Goal: Task Accomplishment & Management: Manage account settings

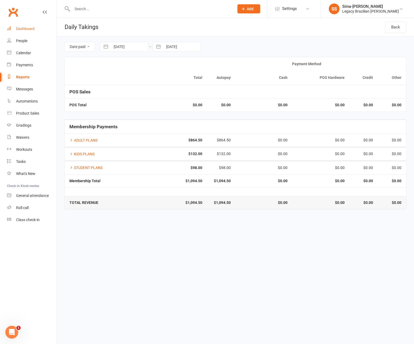
click at [30, 29] on div "Dashboard" at bounding box center [25, 29] width 19 height 4
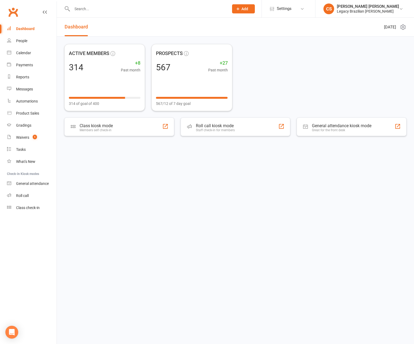
drag, startPoint x: 128, startPoint y: 16, endPoint x: 128, endPoint y: 12, distance: 3.5
click at [128, 15] on div at bounding box center [144, 8] width 161 height 17
click at [128, 12] on input "text" at bounding box center [148, 9] width 155 height 8
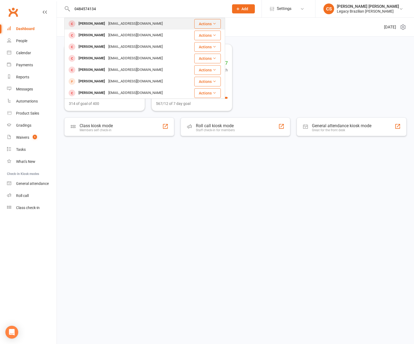
type input "0484574134"
click at [131, 23] on div "Joem0119@icloud.com" at bounding box center [136, 24] width 58 height 8
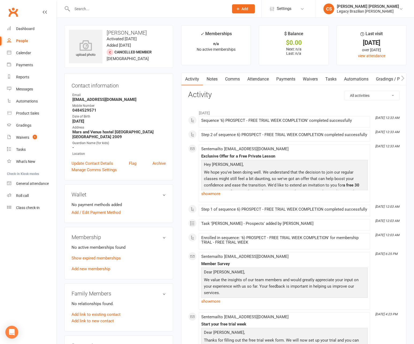
click at [99, 9] on input "text" at bounding box center [148, 9] width 155 height 8
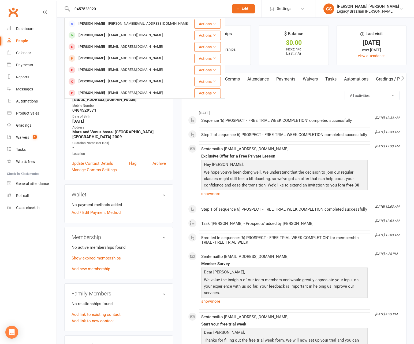
type input "0457528020"
click at [118, 22] on div "jason.kk.low@gmail.com" at bounding box center [148, 24] width 83 height 8
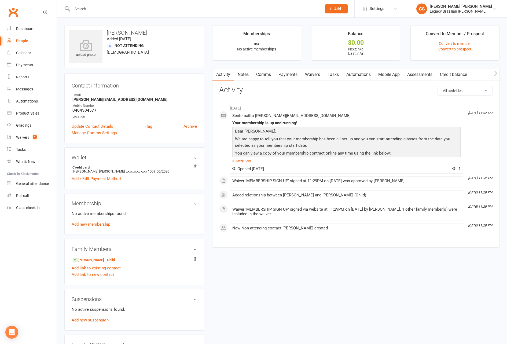
click at [119, 11] on input "text" at bounding box center [194, 9] width 247 height 8
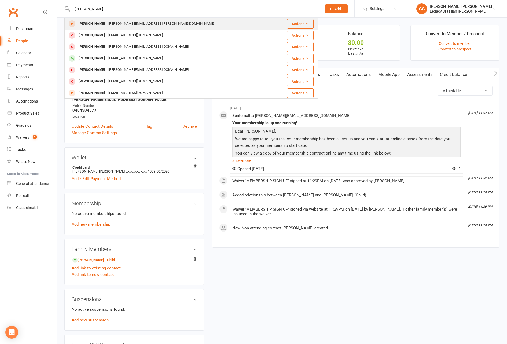
type input "james howarth"
click at [119, 20] on div "James.a.howarth@gmail.com" at bounding box center [161, 24] width 109 height 8
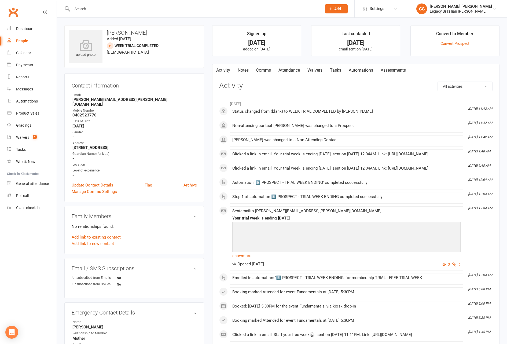
click at [134, 2] on div at bounding box center [190, 8] width 253 height 17
click at [131, 7] on input "text" at bounding box center [194, 9] width 247 height 8
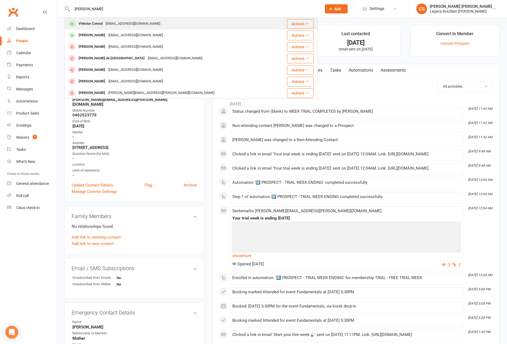
type input "vinnisius"
click at [125, 22] on div "Vinicius.consul@outlook.com" at bounding box center [133, 24] width 58 height 8
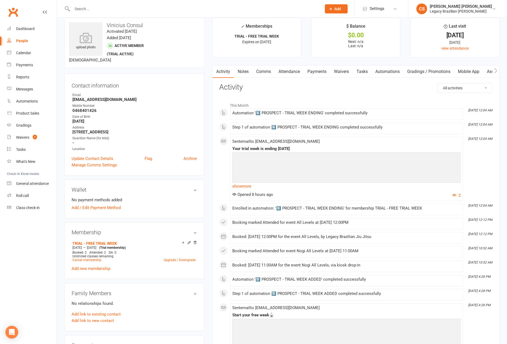
scroll to position [8, 0]
click at [348, 69] on link "Waivers" at bounding box center [341, 71] width 23 height 12
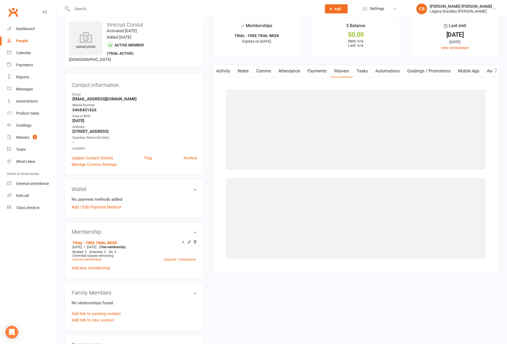
click at [322, 73] on link "Payments" at bounding box center [317, 71] width 27 height 12
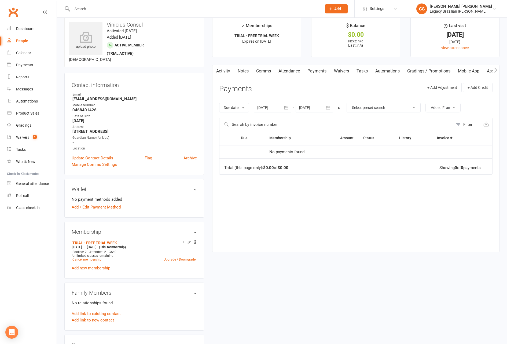
click at [294, 73] on link "Attendance" at bounding box center [289, 71] width 29 height 12
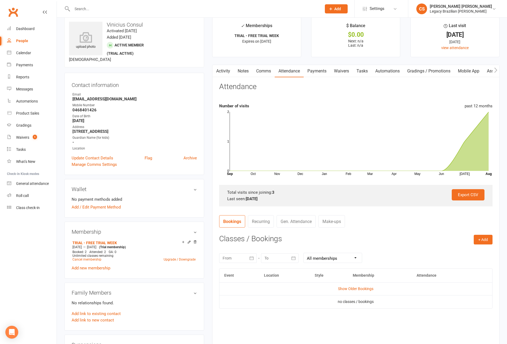
click at [360, 285] on td "Show Older Bookings" at bounding box center [355, 288] width 273 height 13
click at [360, 289] on link "Show Older Bookings" at bounding box center [355, 288] width 35 height 4
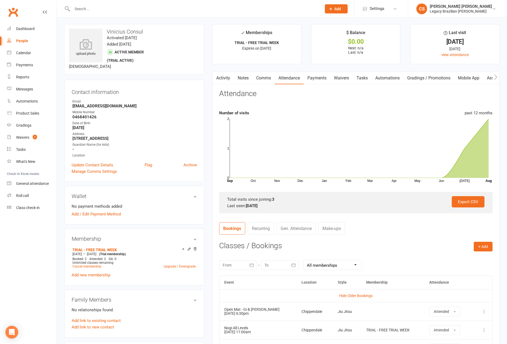
scroll to position [2, 0]
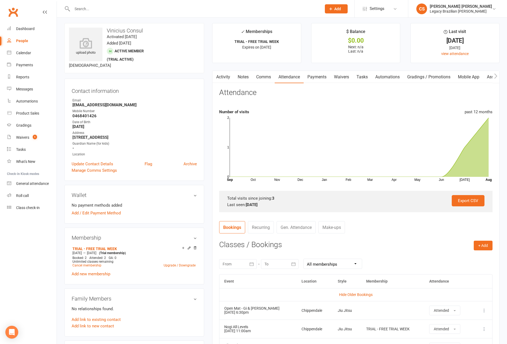
click at [84, 6] on input "text" at bounding box center [194, 9] width 247 height 8
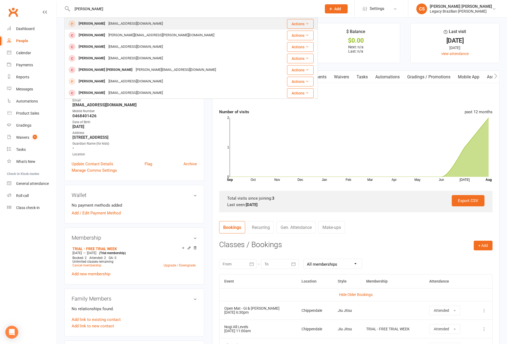
type input "kelly ho"
click at [111, 24] on div "kellyho118@gmail.com" at bounding box center [136, 24] width 58 height 8
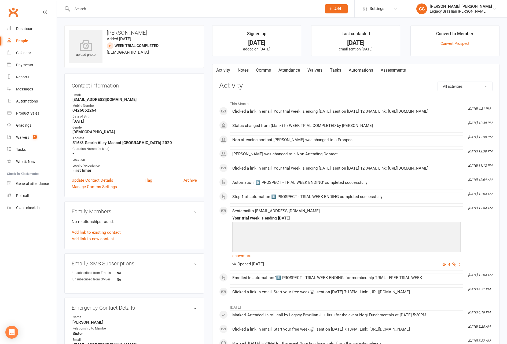
click at [283, 72] on link "Attendance" at bounding box center [289, 70] width 29 height 12
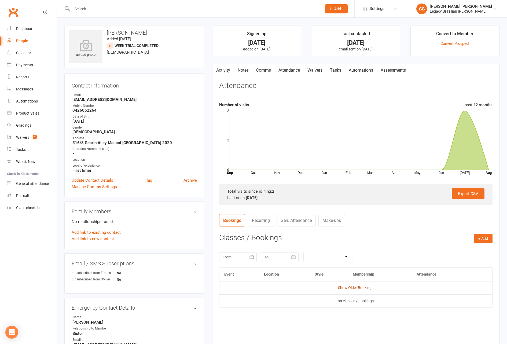
click at [344, 288] on link "Show Older Bookings" at bounding box center [355, 287] width 35 height 4
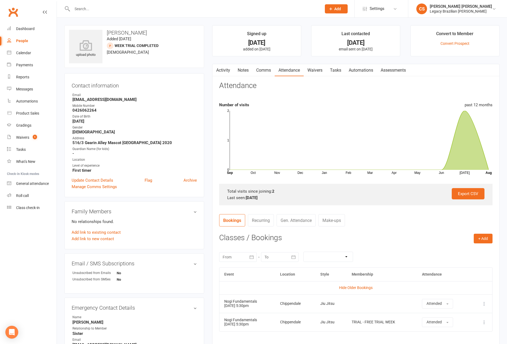
click at [140, 9] on input "text" at bounding box center [194, 9] width 247 height 8
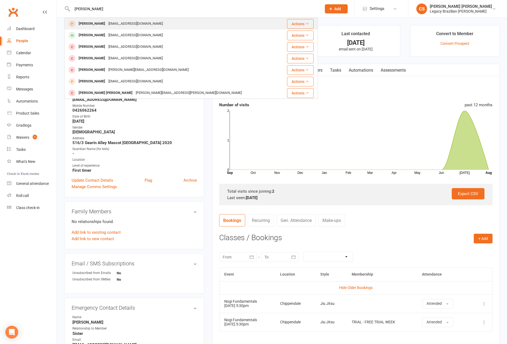
type input "nathan cameron"
click at [135, 23] on div "Njcameron1995@gmail.com" at bounding box center [136, 24] width 58 height 8
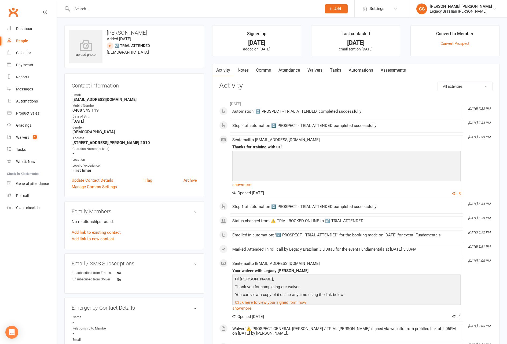
scroll to position [0, 0]
click at [109, 18] on div "upload photo Nathan Cameron Added 25 July, 2025 ☑️ TRIAL ATTENDED prospect 30 y…" at bounding box center [282, 335] width 450 height 636
click at [110, 12] on input "text" at bounding box center [194, 9] width 247 height 8
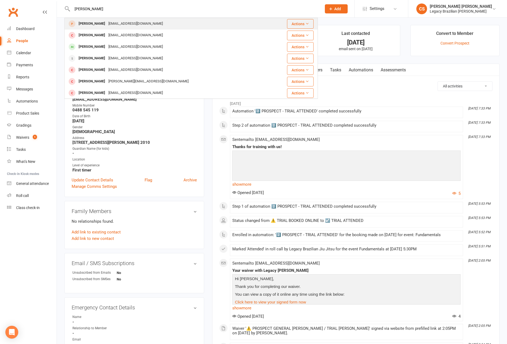
type input "gabriel solar"
click at [114, 22] on div "Photosolhyk@gmail.com" at bounding box center [136, 24] width 58 height 8
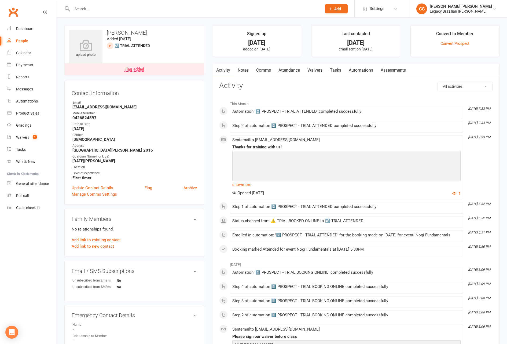
click at [285, 68] on link "Attendance" at bounding box center [289, 70] width 29 height 12
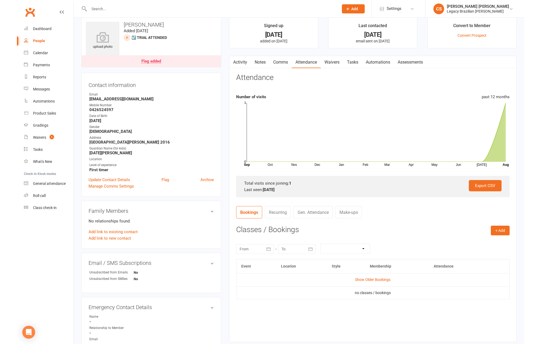
scroll to position [16, 0]
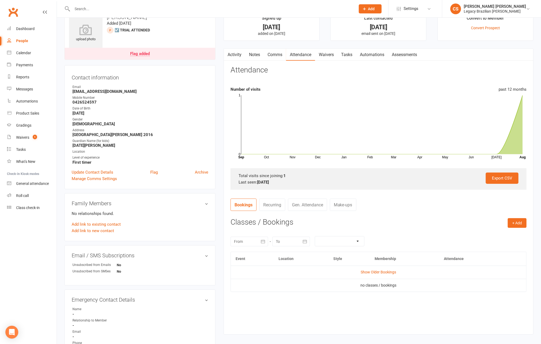
click at [115, 2] on div at bounding box center [207, 8] width 287 height 17
click at [115, 7] on input "text" at bounding box center [211, 9] width 281 height 8
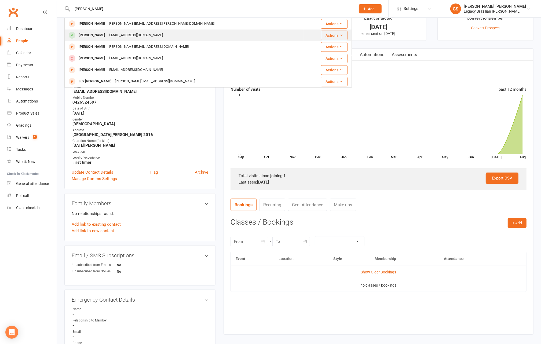
type input "zane"
click at [119, 37] on div "smithzanedavis@gmail.com" at bounding box center [136, 35] width 58 height 8
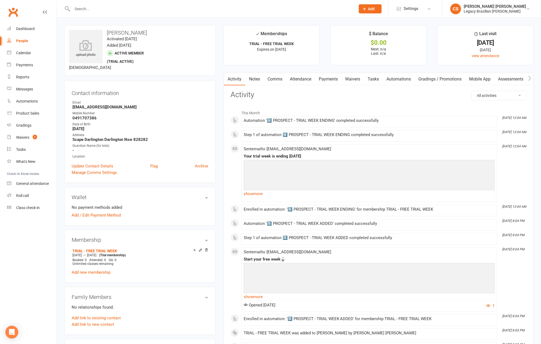
click at [349, 81] on link "Waivers" at bounding box center [352, 79] width 23 height 12
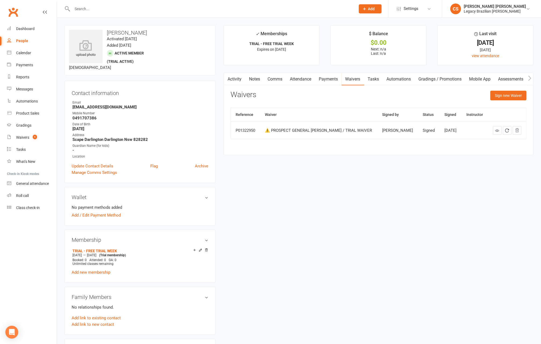
drag, startPoint x: 325, startPoint y: 78, endPoint x: 317, endPoint y: 79, distance: 7.9
click at [325, 78] on link "Payments" at bounding box center [328, 79] width 27 height 12
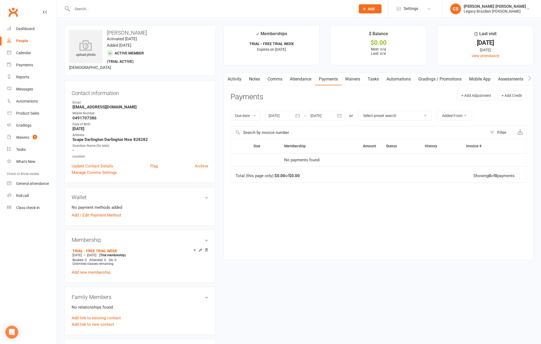
click at [299, 75] on link "Attendance" at bounding box center [300, 79] width 29 height 12
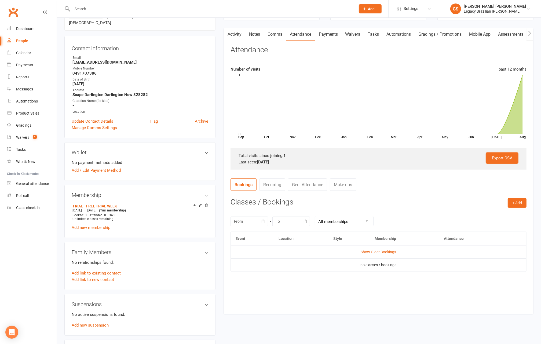
scroll to position [49, 0]
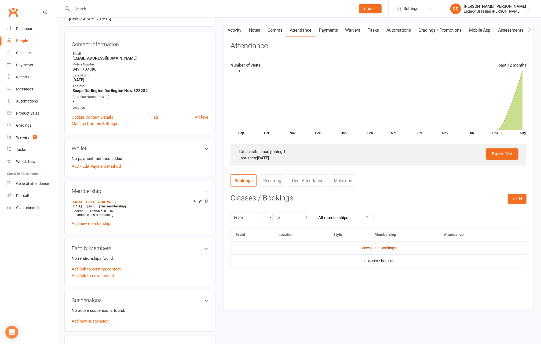
click at [379, 246] on link "Show Older Bookings" at bounding box center [377, 248] width 35 height 4
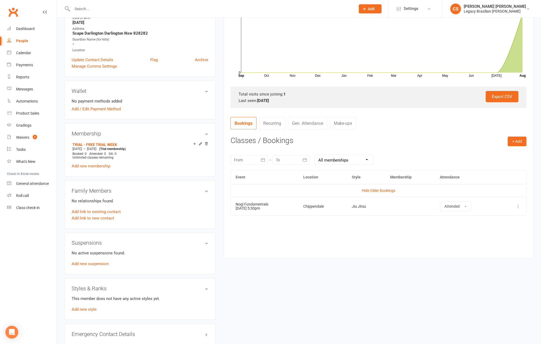
scroll to position [107, 0]
click at [144, 16] on div at bounding box center [207, 8] width 287 height 17
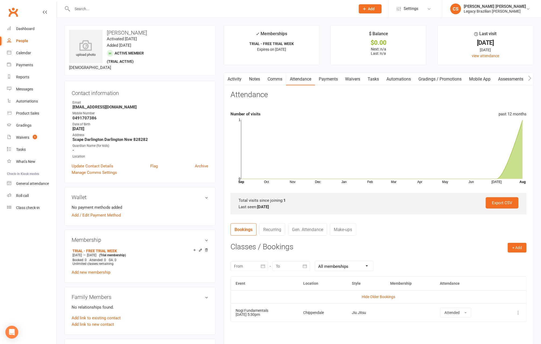
click at [121, 6] on input "text" at bounding box center [211, 9] width 281 height 8
click at [120, 12] on input "z" at bounding box center [211, 9] width 281 height 8
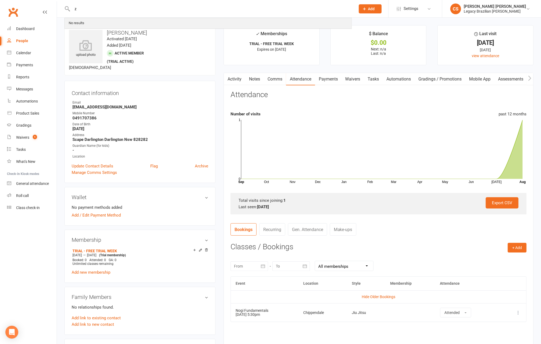
paste input "Sun, Aug 10, 5:06 PM (23 hours ago)"
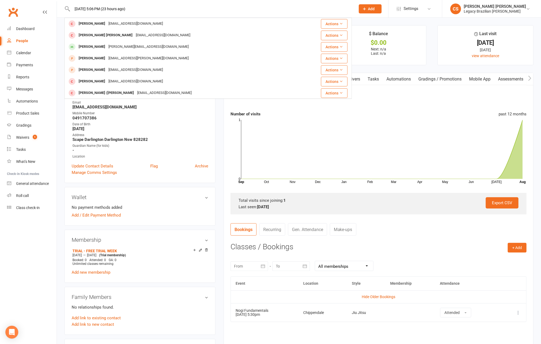
click at [171, 11] on input "Sun, Aug 10, 5:06 PM (23 hours ago)" at bounding box center [211, 9] width 281 height 8
drag, startPoint x: 171, startPoint y: 11, endPoint x: 35, endPoint y: 6, distance: 136.1
click at [35, 1] on header "Sun, Aug 10, 5:06 PM (23 hours ago) Eun Sub Kim eunsubkim3@gmail.com Actions We…" at bounding box center [270, 1] width 541 height 0
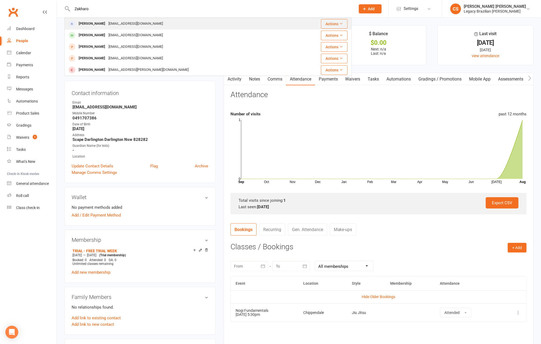
type input "Zakharo"
click at [150, 28] on div "Elena Zakharova elenazak.syd@gmail.com" at bounding box center [180, 23] width 230 height 11
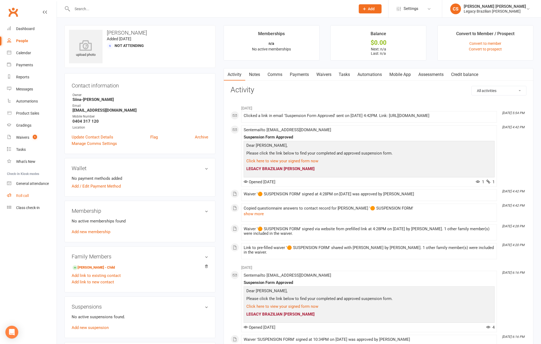
click at [29, 193] on link "Roll call" at bounding box center [32, 196] width 50 height 12
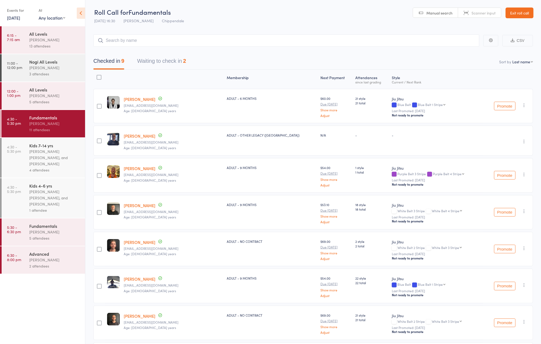
click at [44, 206] on div "Werique Oliveira, Carlos Henrique Santos Pinto, and Peter Yabsley" at bounding box center [54, 198] width 51 height 19
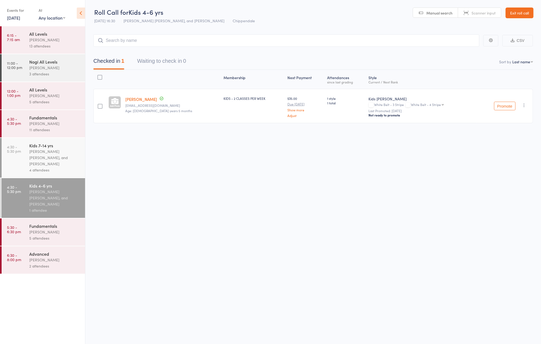
click at [178, 39] on input "search" at bounding box center [286, 40] width 386 height 12
type input "isabella basto"
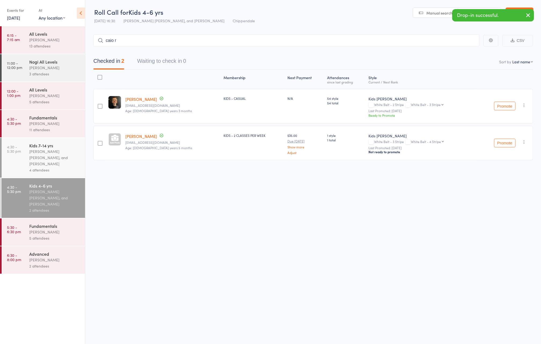
type input "caio re"
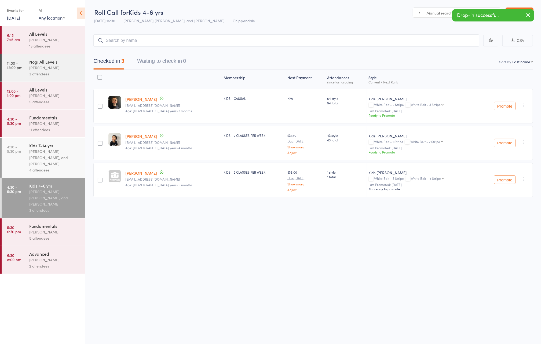
click at [45, 173] on div "4 attendees" at bounding box center [54, 170] width 51 height 6
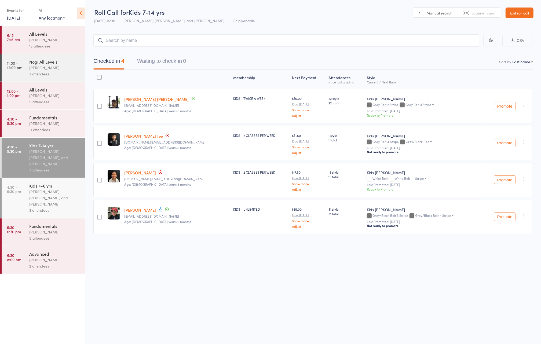
drag, startPoint x: 134, startPoint y: 173, endPoint x: 137, endPoint y: 172, distance: 2.9
click at [135, 172] on link "Tyson Tee" at bounding box center [140, 173] width 32 height 6
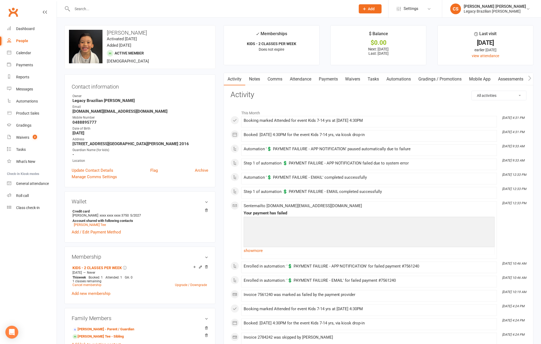
click at [337, 77] on link "Payments" at bounding box center [328, 79] width 27 height 12
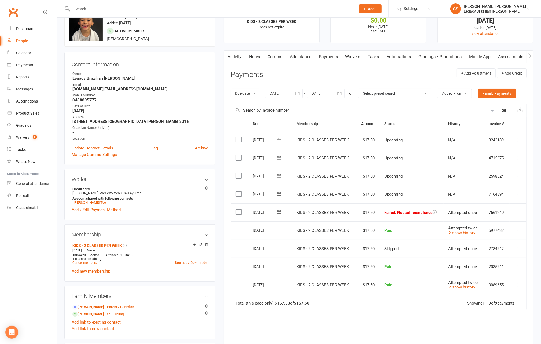
scroll to position [23, 0]
click at [28, 139] on div "Waivers" at bounding box center [22, 137] width 13 height 4
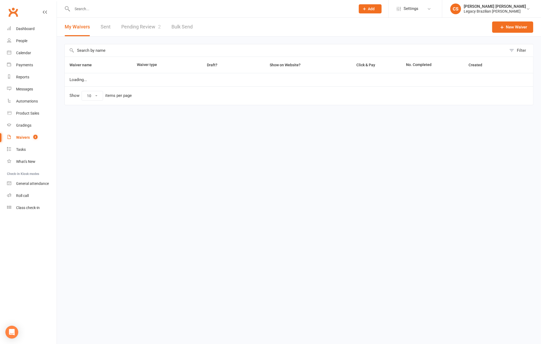
click at [149, 26] on link "Pending Review 2" at bounding box center [140, 27] width 39 height 19
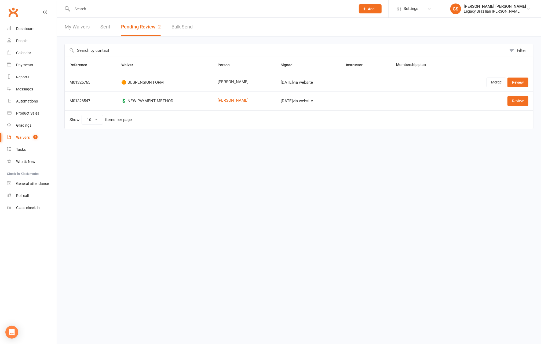
click at [507, 104] on div "Review" at bounding box center [493, 101] width 71 height 10
click at [516, 103] on link "Review" at bounding box center [517, 101] width 21 height 10
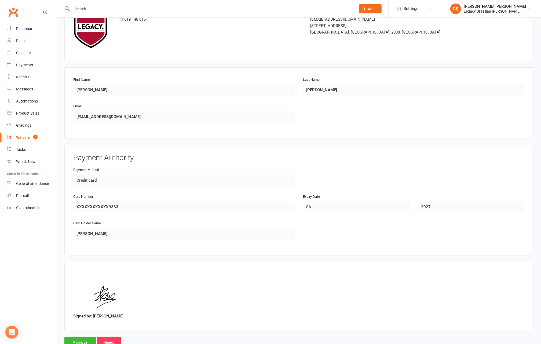
scroll to position [59, 0]
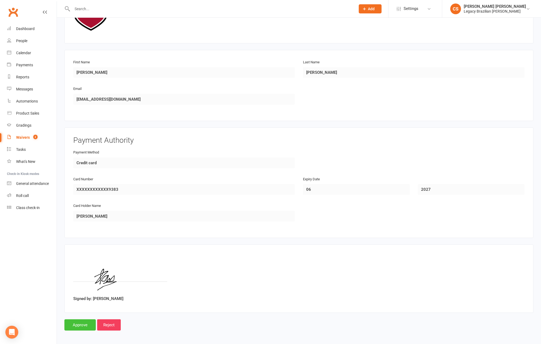
click at [81, 324] on input "Approve" at bounding box center [79, 324] width 31 height 11
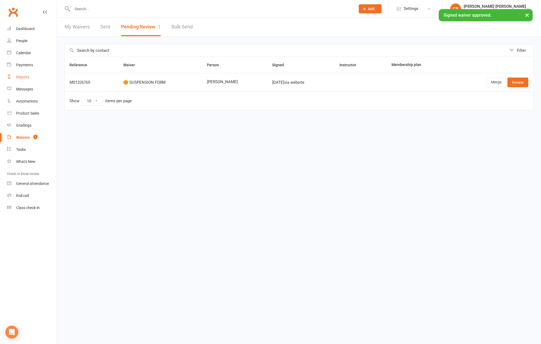
click at [23, 71] on link "Reports" at bounding box center [32, 77] width 50 height 12
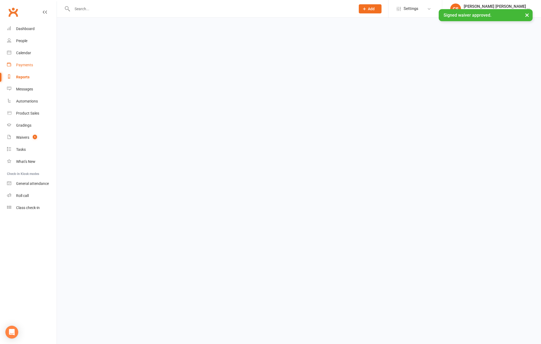
select select "100"
click at [25, 64] on div "Payments" at bounding box center [24, 65] width 17 height 4
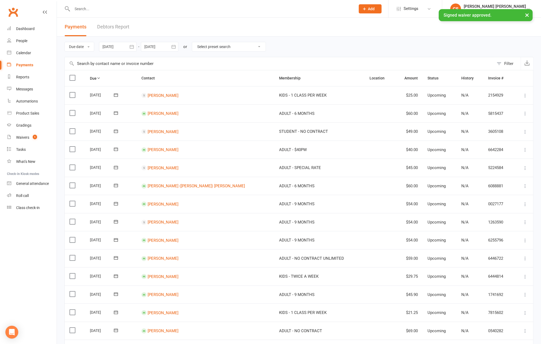
click at [122, 27] on link "Debtors Report" at bounding box center [113, 27] width 32 height 19
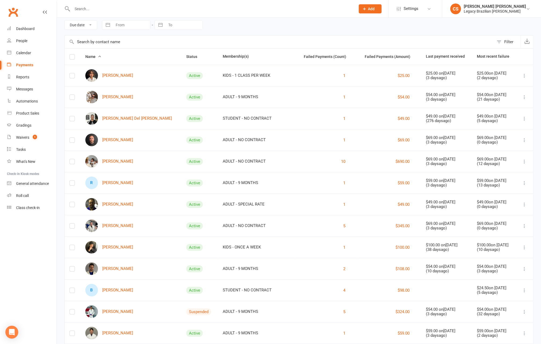
scroll to position [23, 0]
